Goal: Task Accomplishment & Management: Manage account settings

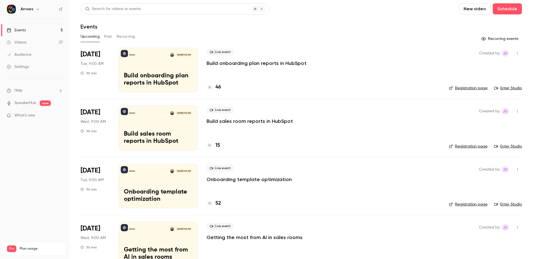
click at [107, 35] on button "Past" at bounding box center [108, 36] width 8 height 9
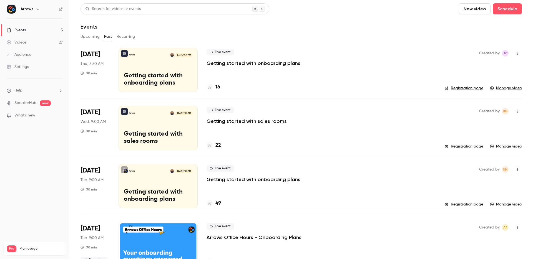
click at [176, 73] on p "Getting started with onboarding plans" at bounding box center [158, 79] width 69 height 14
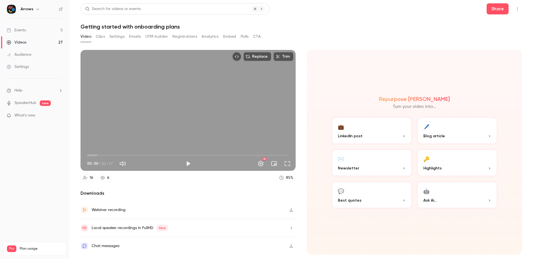
click at [163, 208] on div "Webinar recording" at bounding box center [188, 210] width 215 height 18
click at [186, 36] on button "Registrations" at bounding box center [184, 36] width 25 height 9
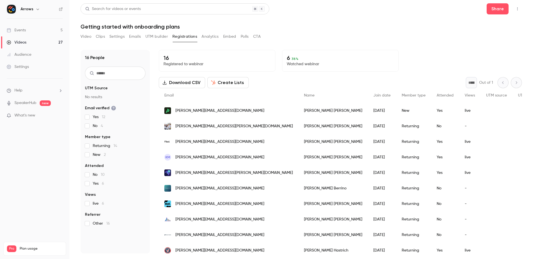
click at [87, 35] on button "Video" at bounding box center [86, 36] width 11 height 9
click at [47, 29] on link "Events 5" at bounding box center [34, 30] width 69 height 12
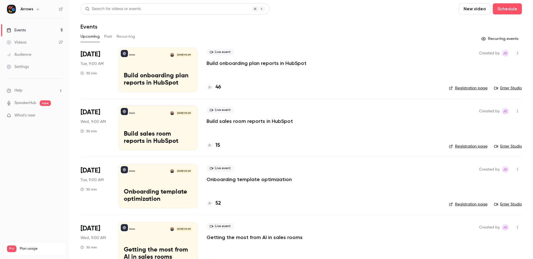
click at [158, 65] on div "Arrows Sep 23, 9:00 AM Build onboarding plan reports in HubSpot" at bounding box center [158, 70] width 79 height 44
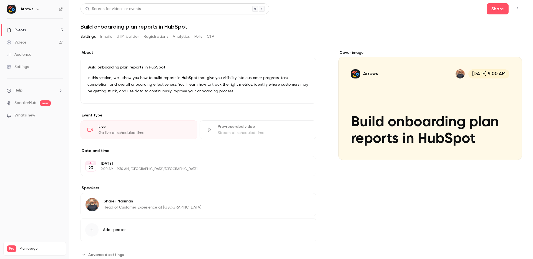
scroll to position [17, 0]
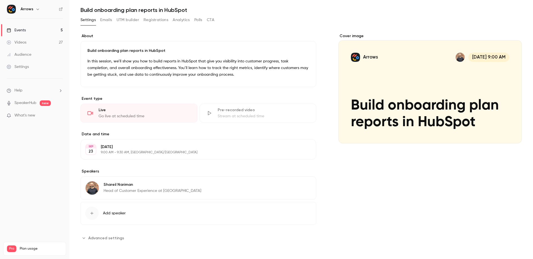
click at [111, 236] on span "Advanced settings" at bounding box center [106, 238] width 36 height 6
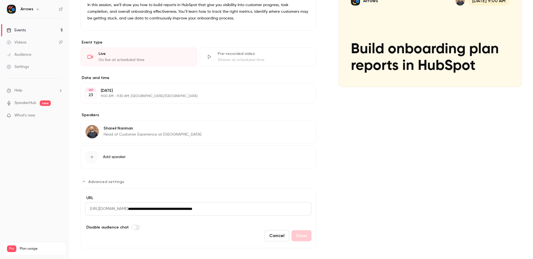
scroll to position [79, 0]
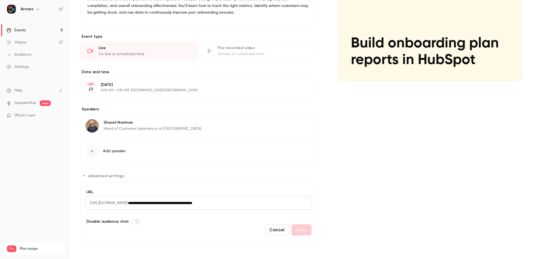
click at [180, 203] on input "**********" at bounding box center [220, 203] width 184 height 13
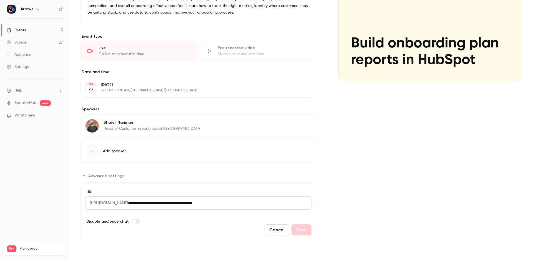
click at [180, 203] on input "**********" at bounding box center [220, 203] width 184 height 13
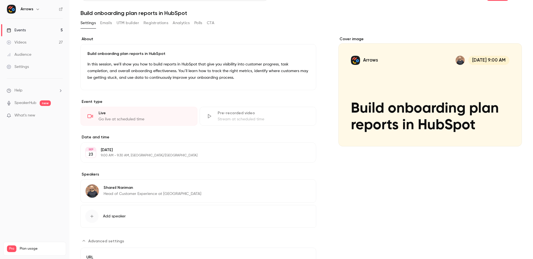
scroll to position [0, 0]
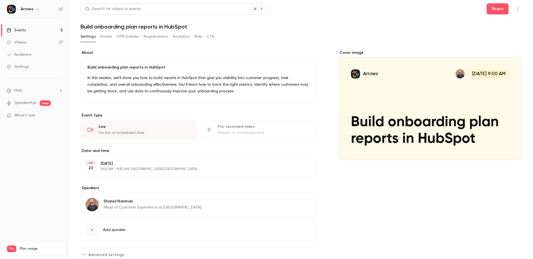
click at [309, 33] on div "Settings Emails UTM builder Registrations Analytics Polls CTA" at bounding box center [301, 37] width 441 height 11
